Goal: Task Accomplishment & Management: Manage account settings

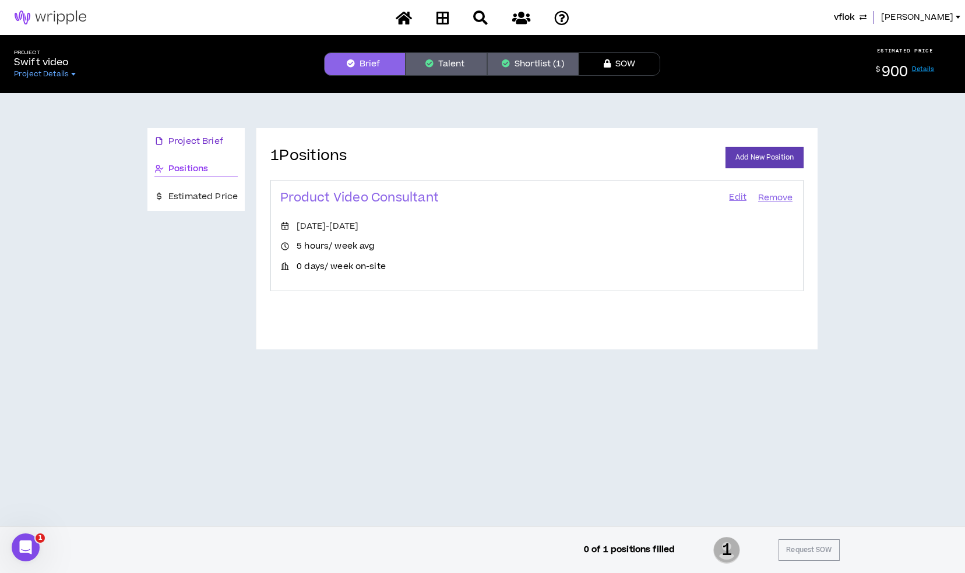
click at [187, 145] on span "Project Brief" at bounding box center [195, 141] width 55 height 13
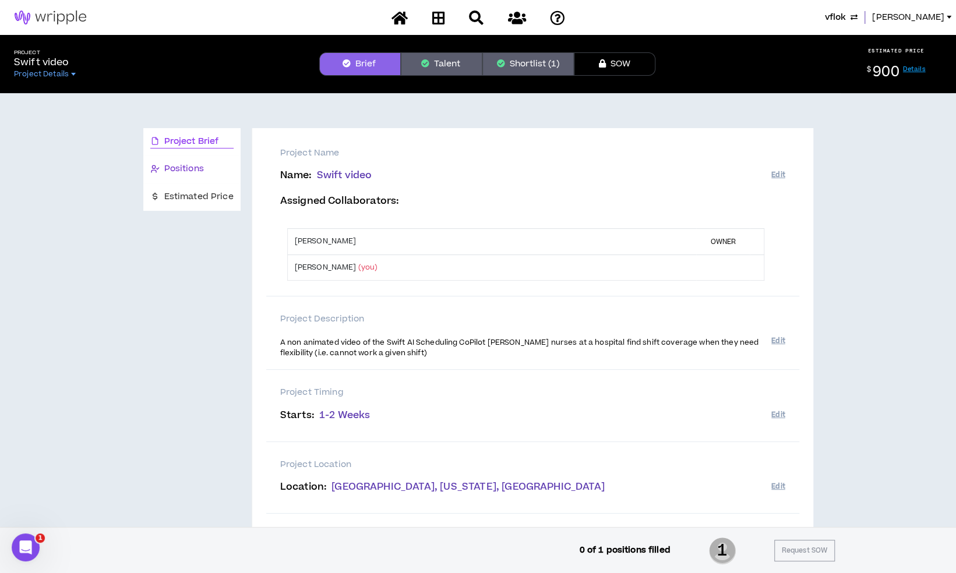
click at [171, 170] on span "Positions" at bounding box center [184, 169] width 40 height 13
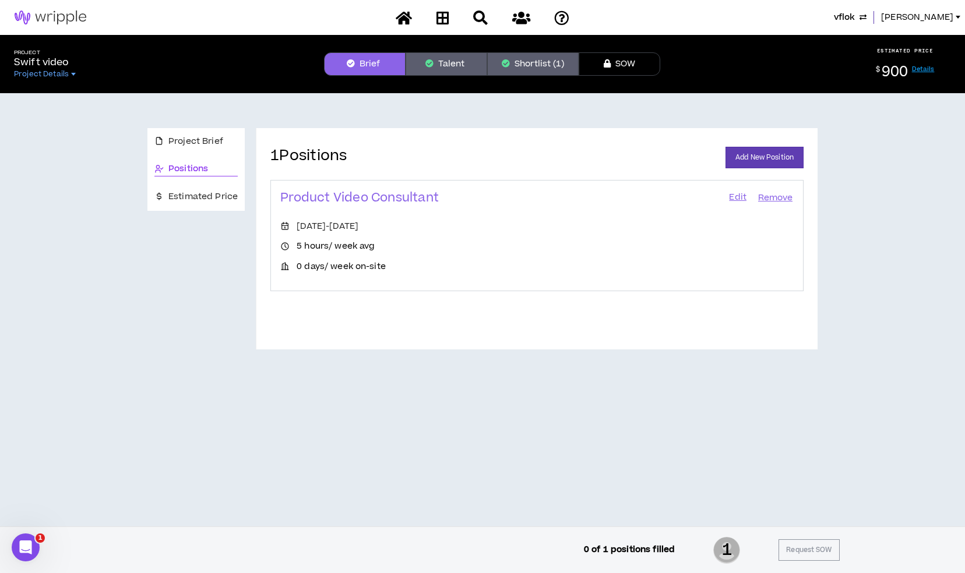
click at [734, 196] on link "Edit" at bounding box center [738, 198] width 20 height 16
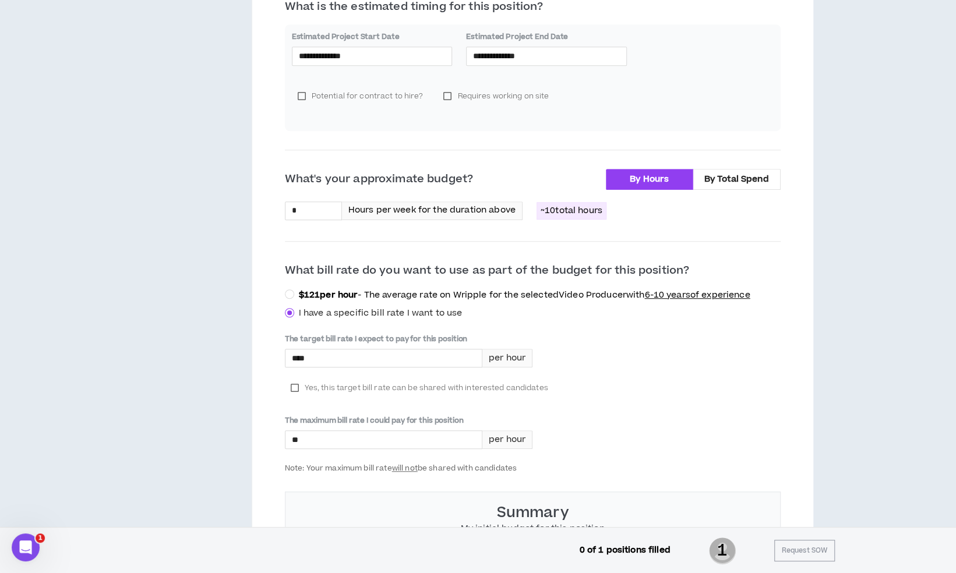
scroll to position [364, 0]
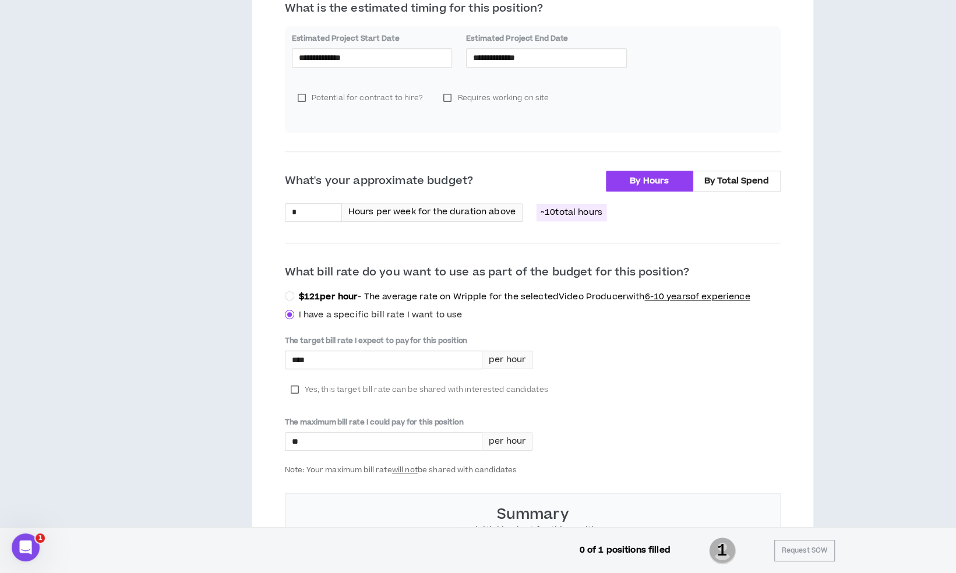
click at [294, 389] on label "Yes, this target bill rate can be shared with interested candidates" at bounding box center [419, 389] width 269 height 17
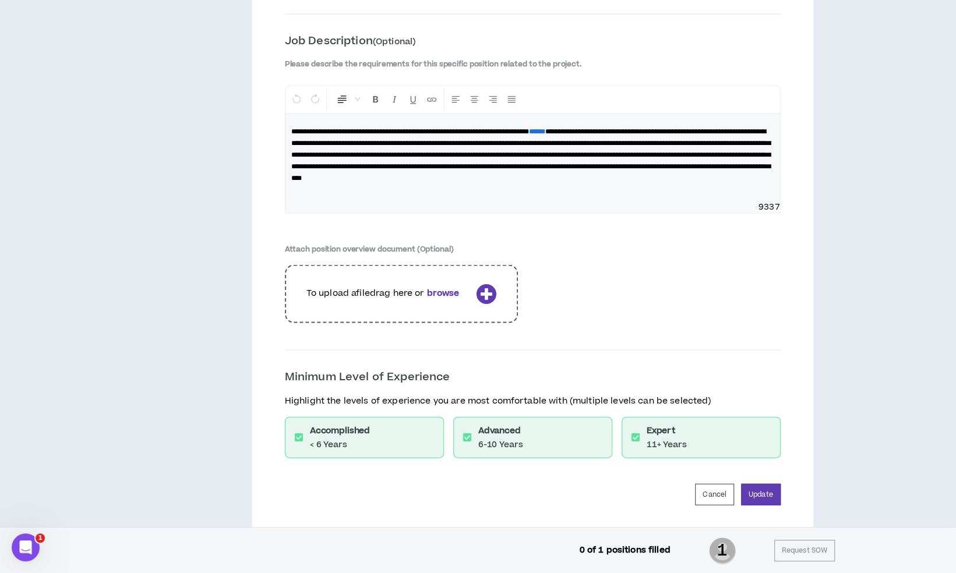
scroll to position [1522, 0]
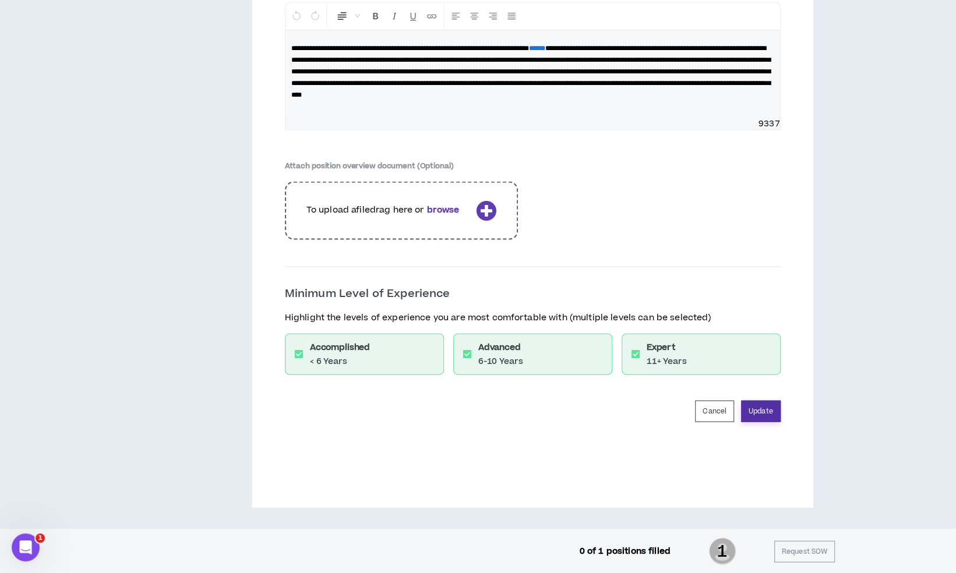
click at [773, 410] on button "Update" at bounding box center [761, 412] width 40 height 22
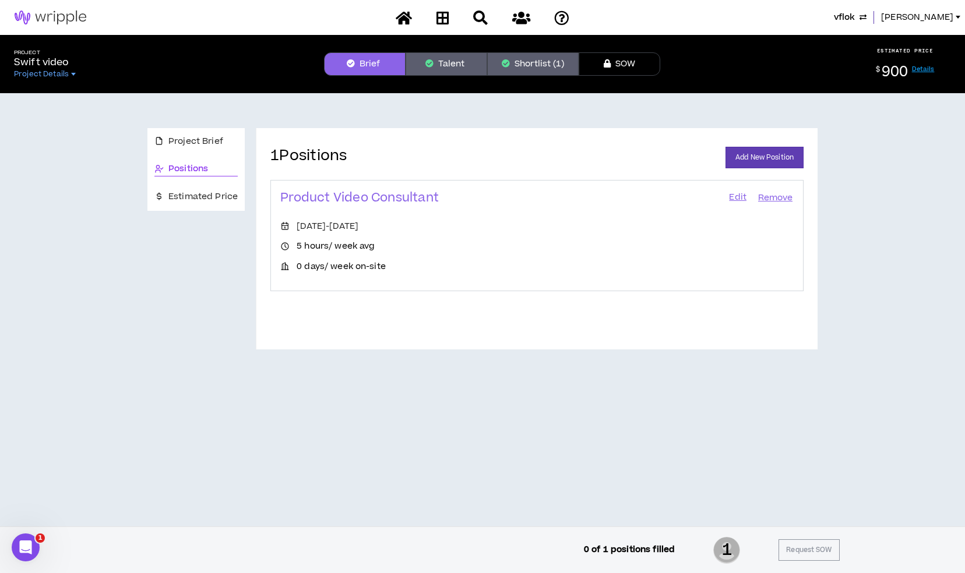
click at [450, 62] on button "Talent" at bounding box center [447, 63] width 82 height 23
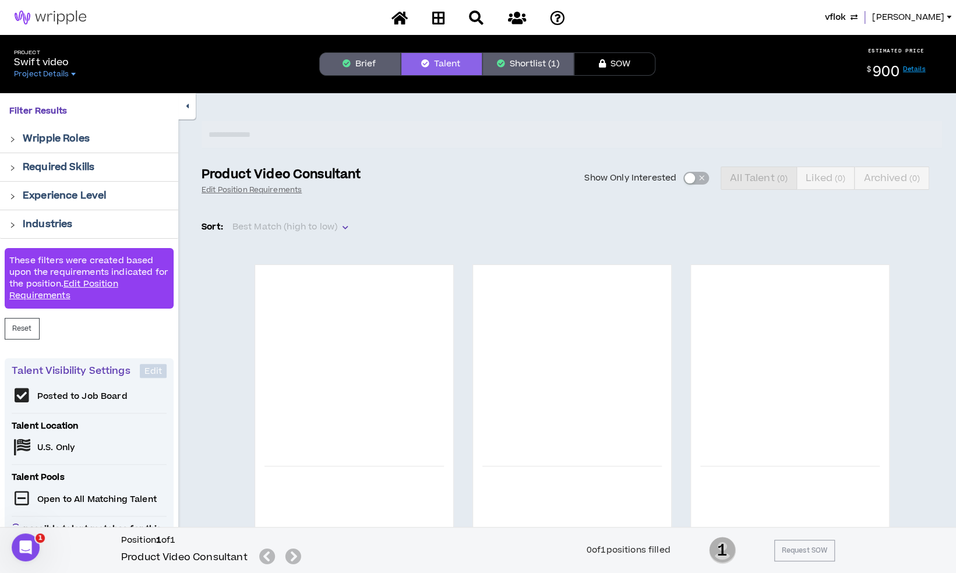
click at [518, 75] on button "Shortlist (1)" at bounding box center [528, 63] width 91 height 23
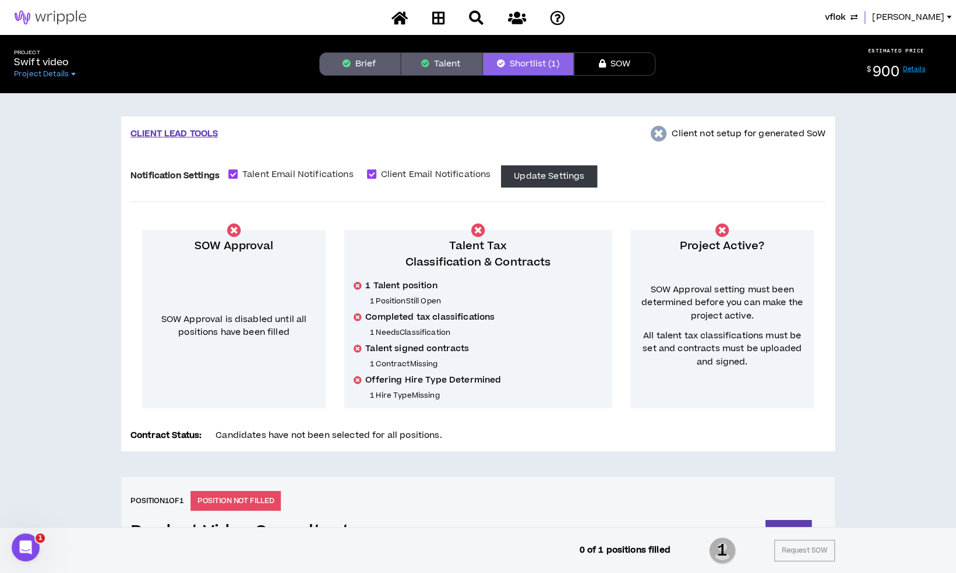
click at [423, 64] on icon "button" at bounding box center [425, 63] width 8 height 8
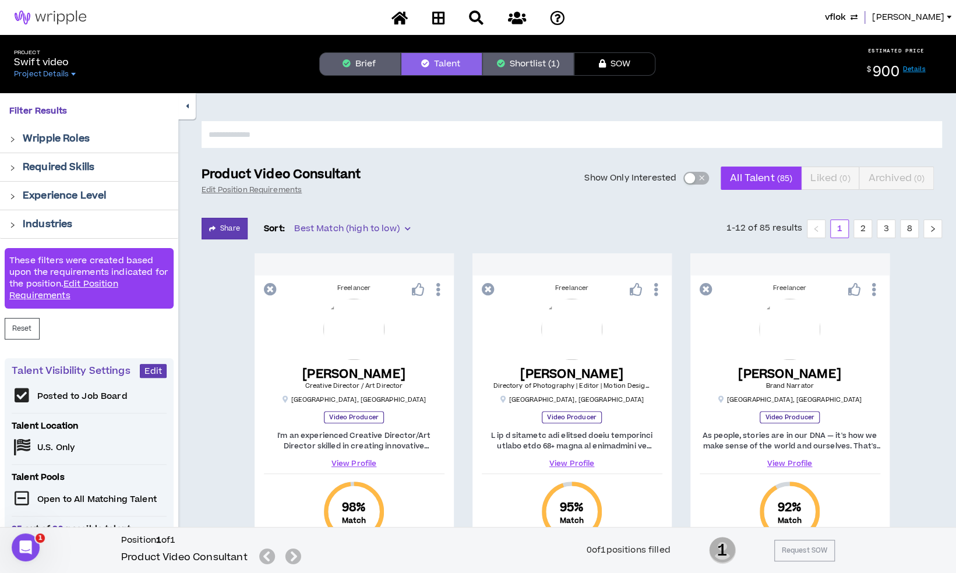
click at [361, 60] on button "Brief" at bounding box center [360, 63] width 82 height 23
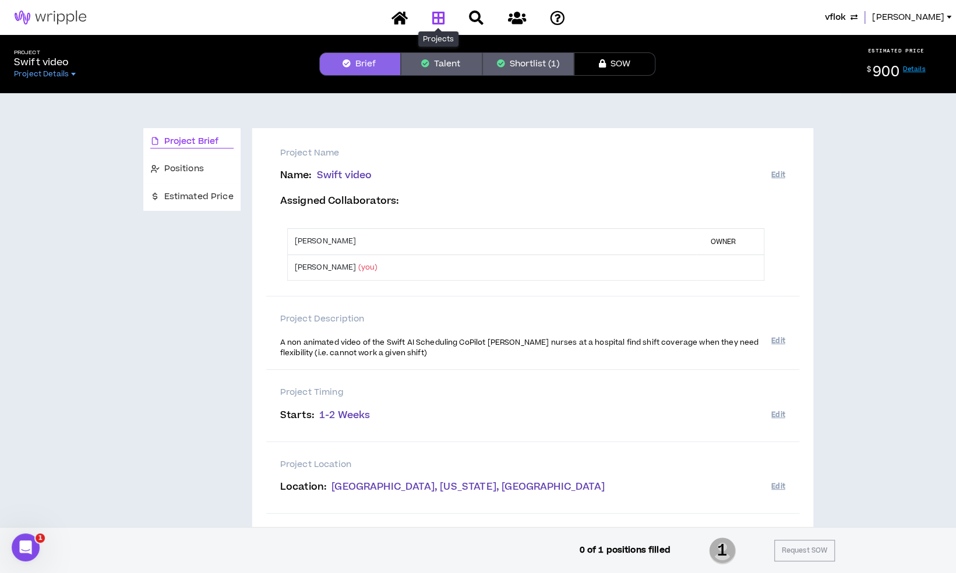
click at [433, 23] on icon at bounding box center [438, 17] width 13 height 15
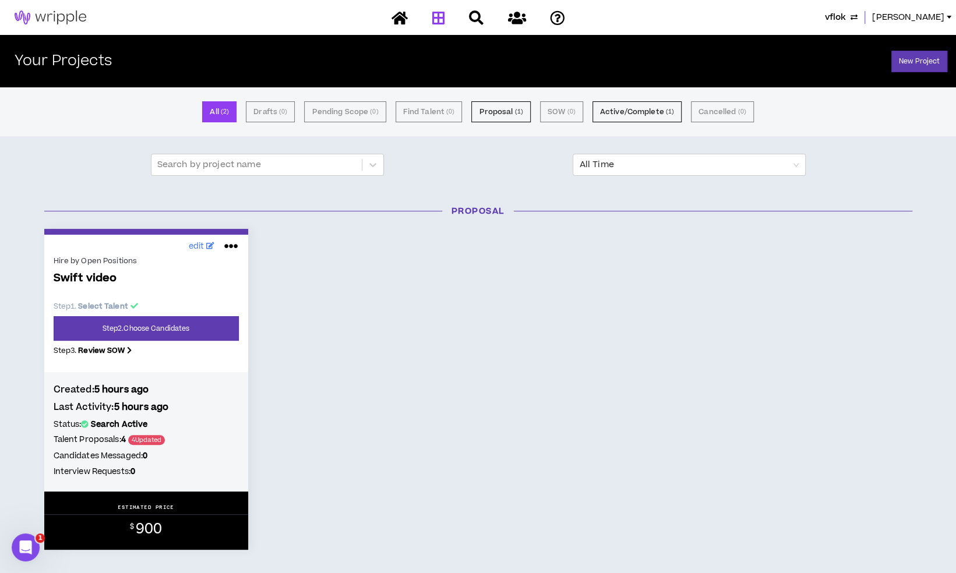
click at [436, 24] on div at bounding box center [478, 18] width 204 height 20
click at [183, 336] on link "Step 2 . Choose Candidates" at bounding box center [146, 328] width 185 height 24
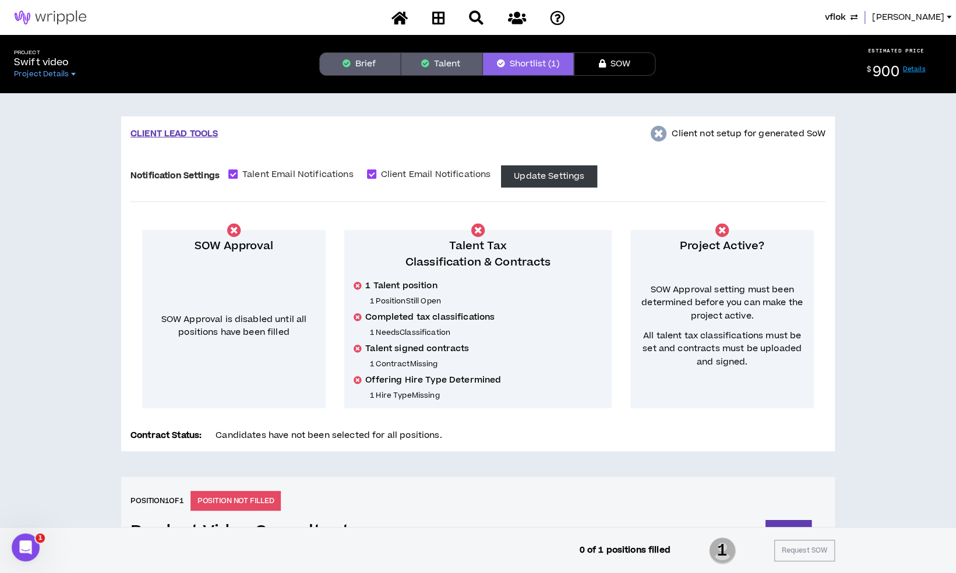
click at [445, 66] on button "Talent" at bounding box center [442, 63] width 82 height 23
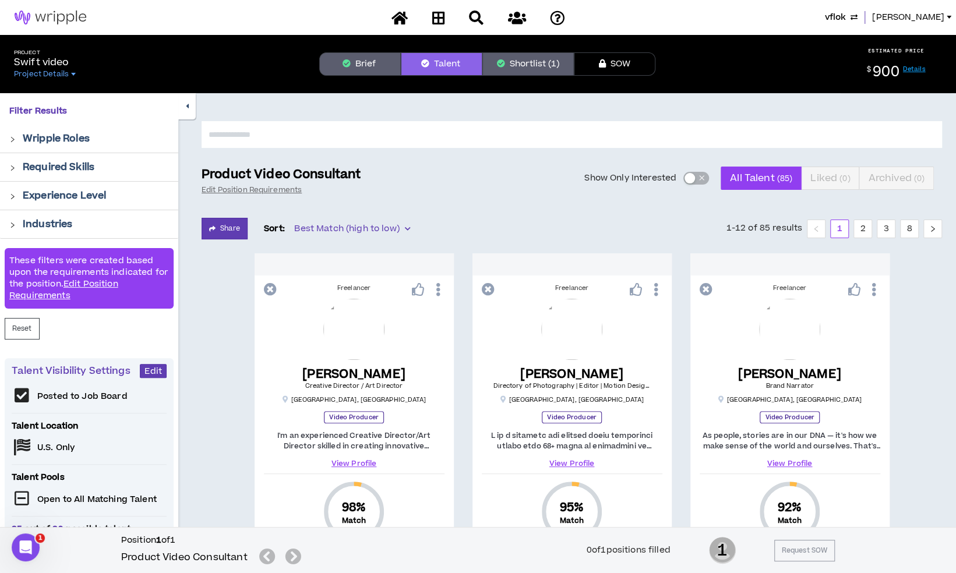
click at [690, 176] on div "button" at bounding box center [690, 178] width 10 height 10
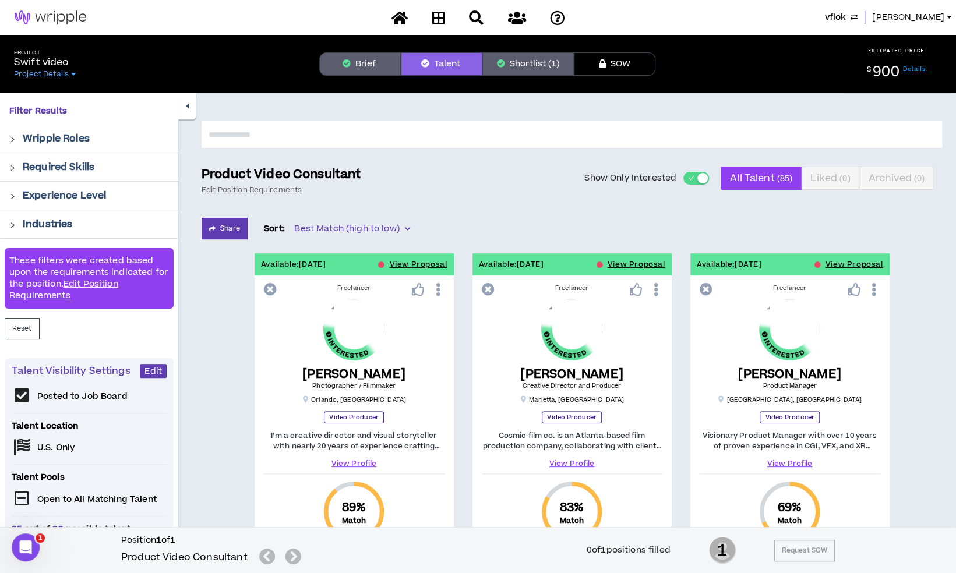
click at [368, 69] on button "Brief" at bounding box center [360, 63] width 82 height 23
